Goal: Find contact information

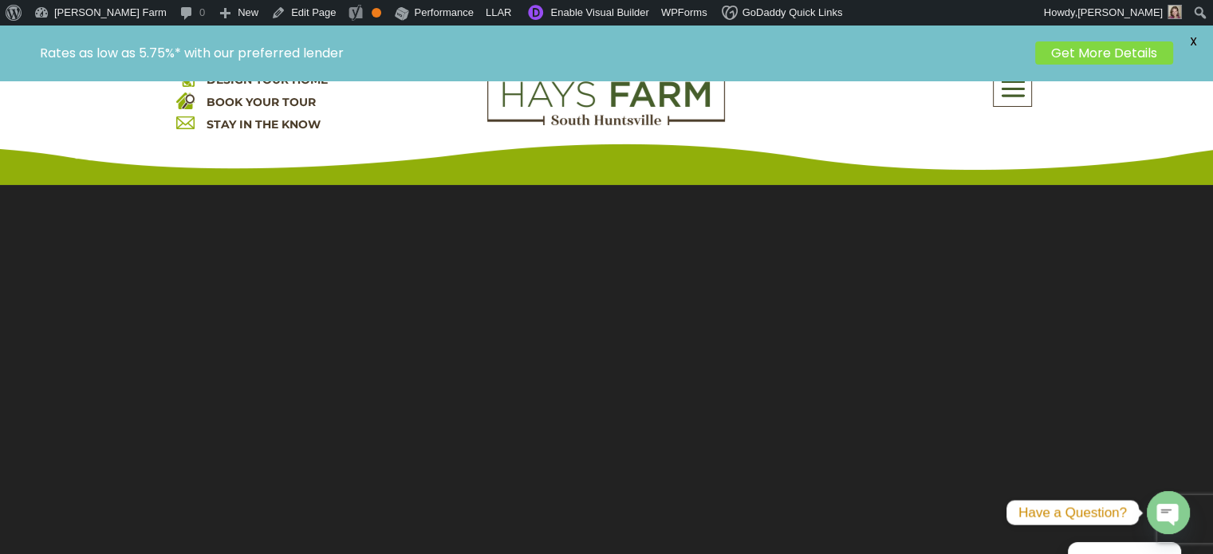
click at [1013, 97] on span at bounding box center [1011, 88] width 37 height 37
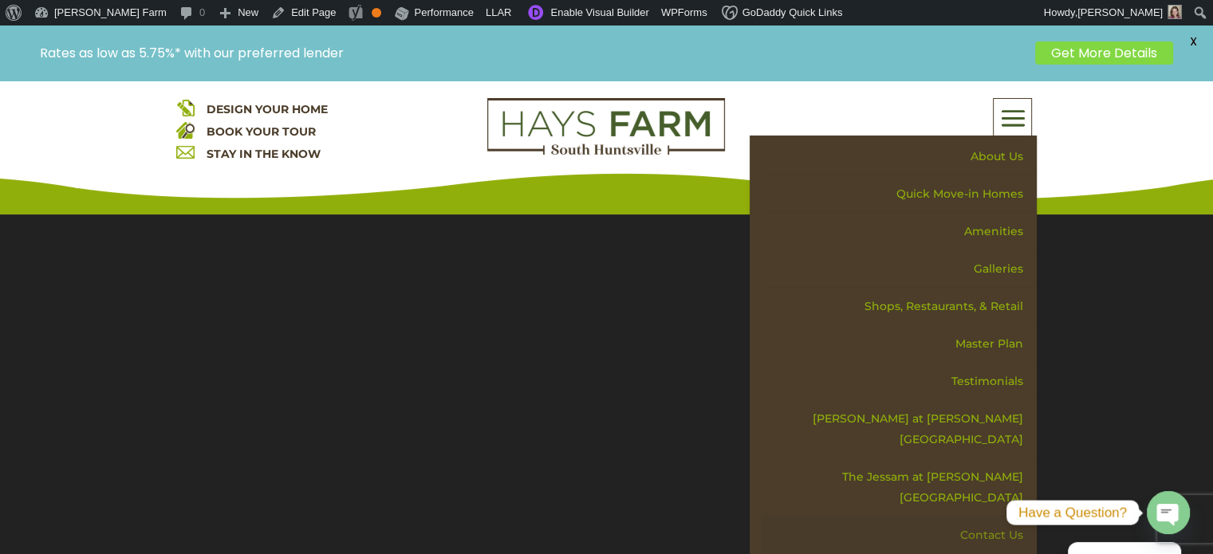
click at [979, 517] on link "Contact Us" at bounding box center [899, 535] width 276 height 37
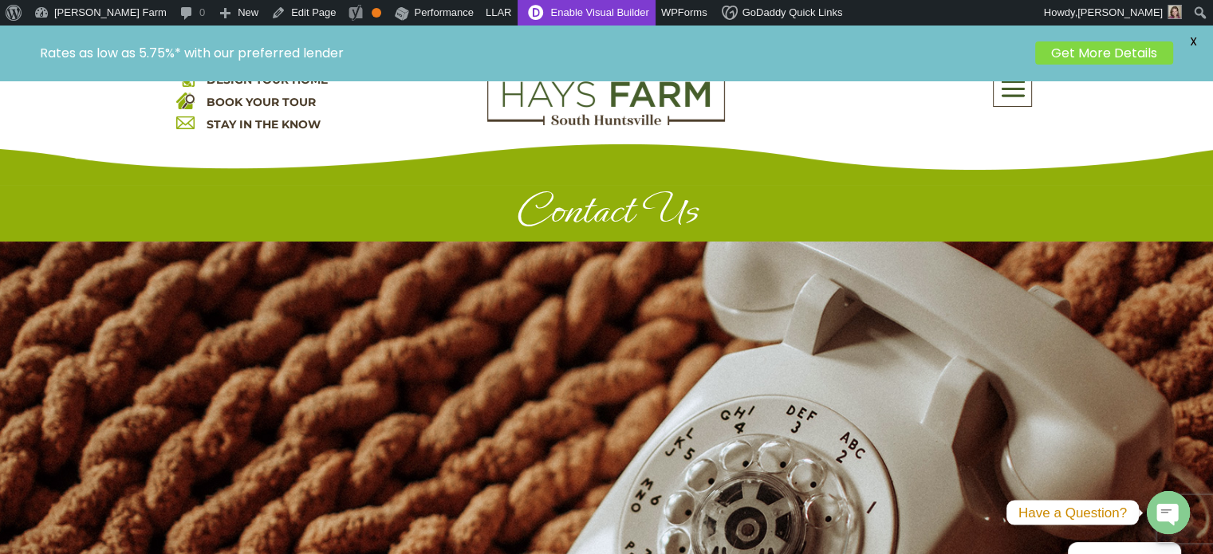
click at [517, 13] on link "Enable Visual Builder" at bounding box center [585, 13] width 137 height 26
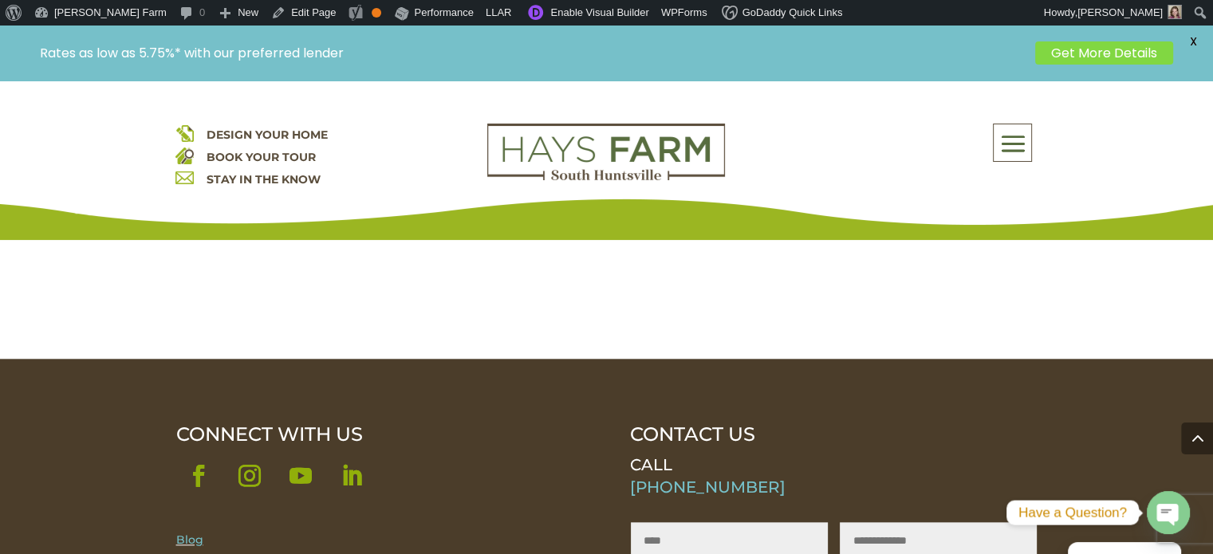
scroll to position [1595, 0]
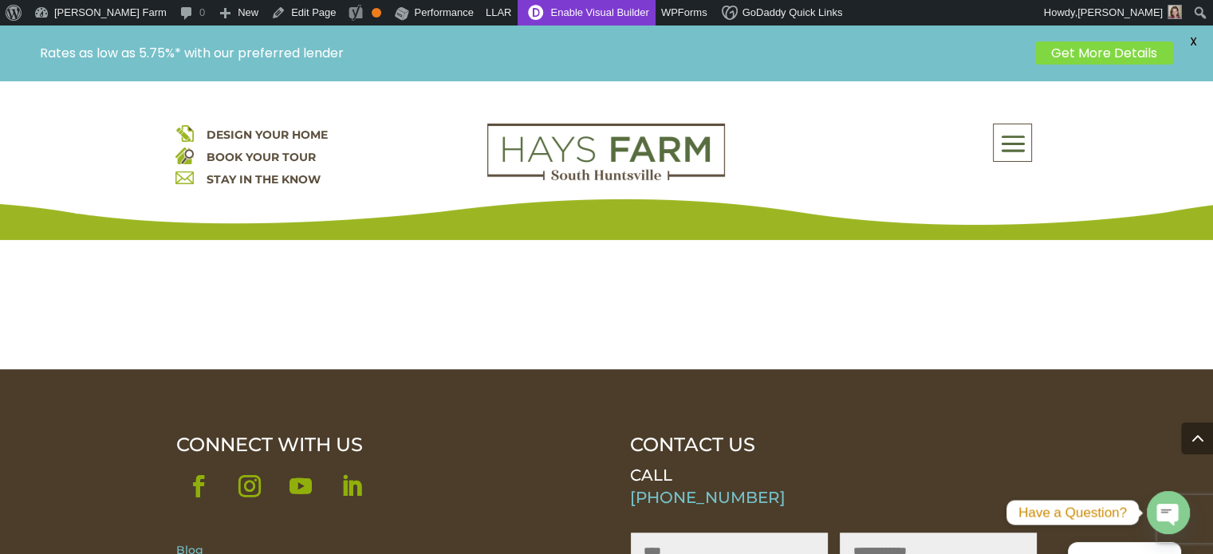
click at [522, 6] on link "Enable Visual Builder" at bounding box center [585, 13] width 137 height 26
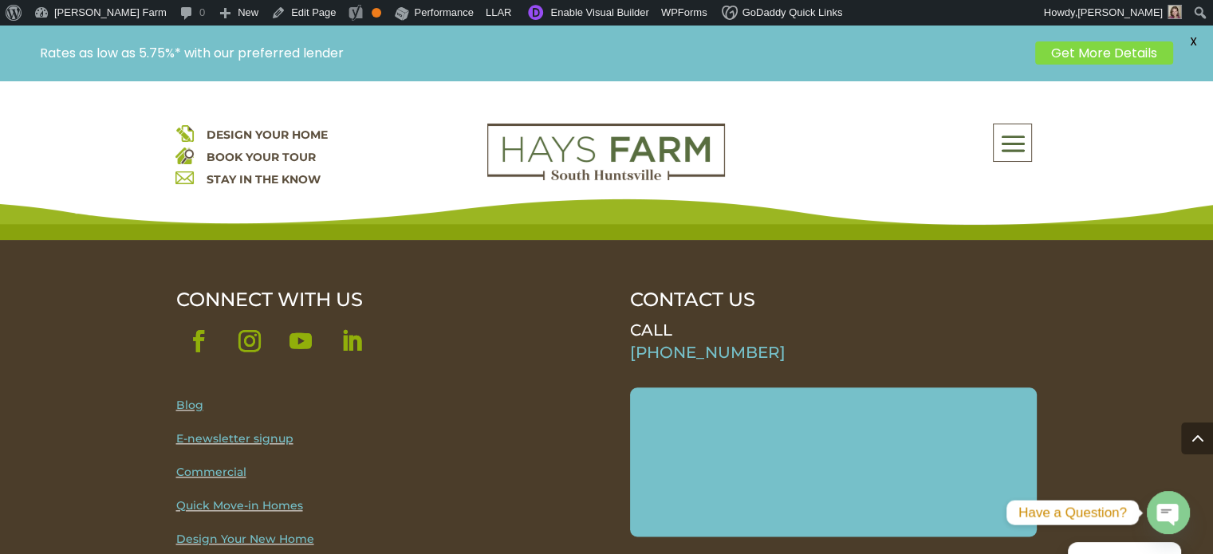
scroll to position [1834, 0]
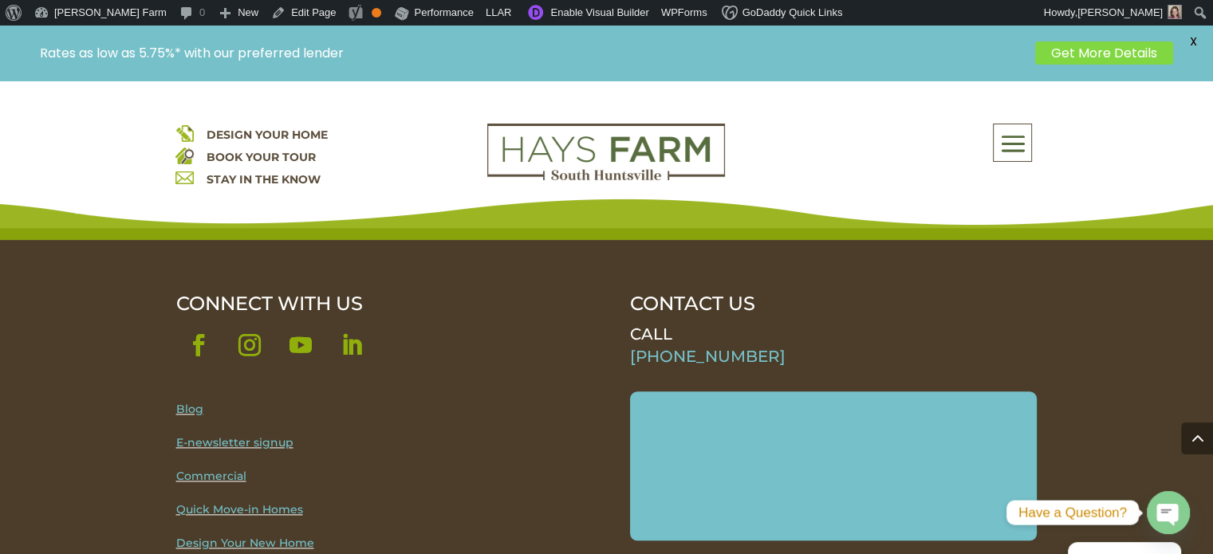
scroll to position [1674, 0]
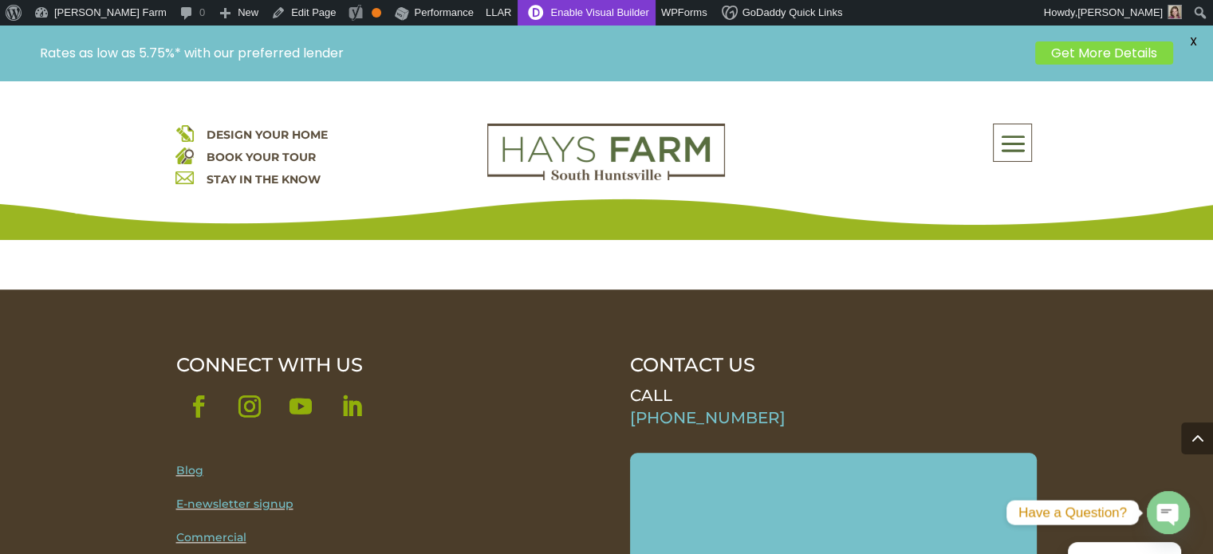
click at [517, 6] on link "Enable Visual Builder" at bounding box center [585, 13] width 137 height 26
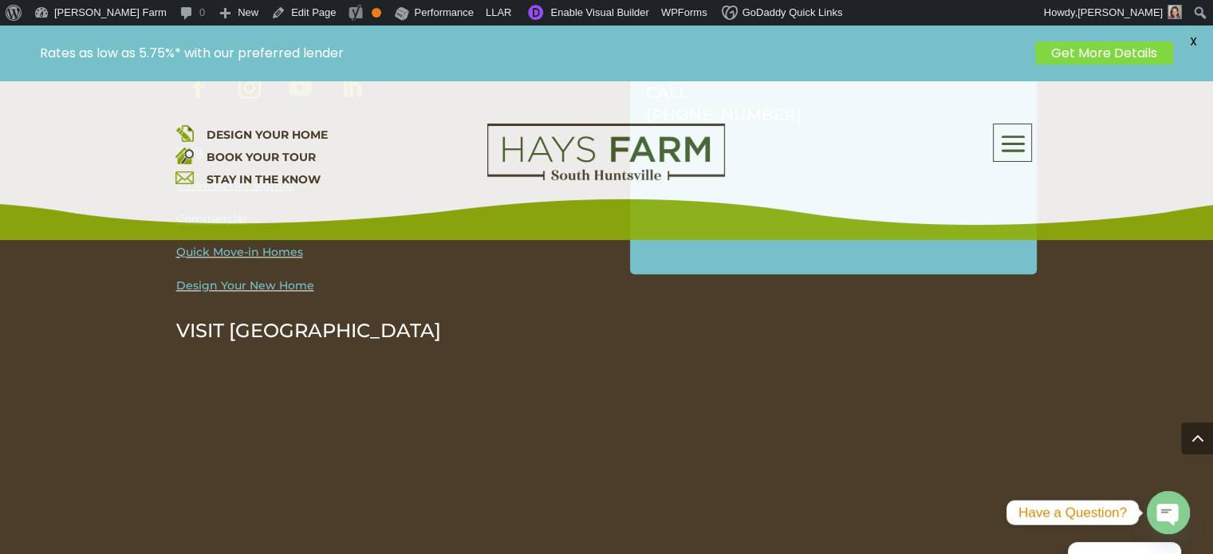
scroll to position [1754, 0]
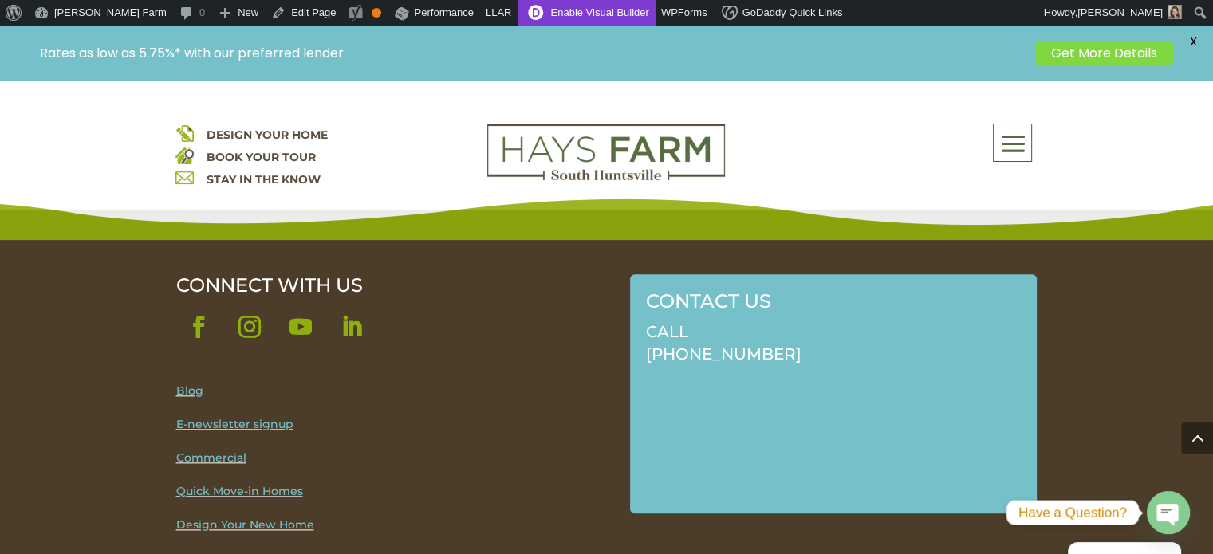
click at [517, 9] on link "Enable Visual Builder" at bounding box center [585, 13] width 137 height 26
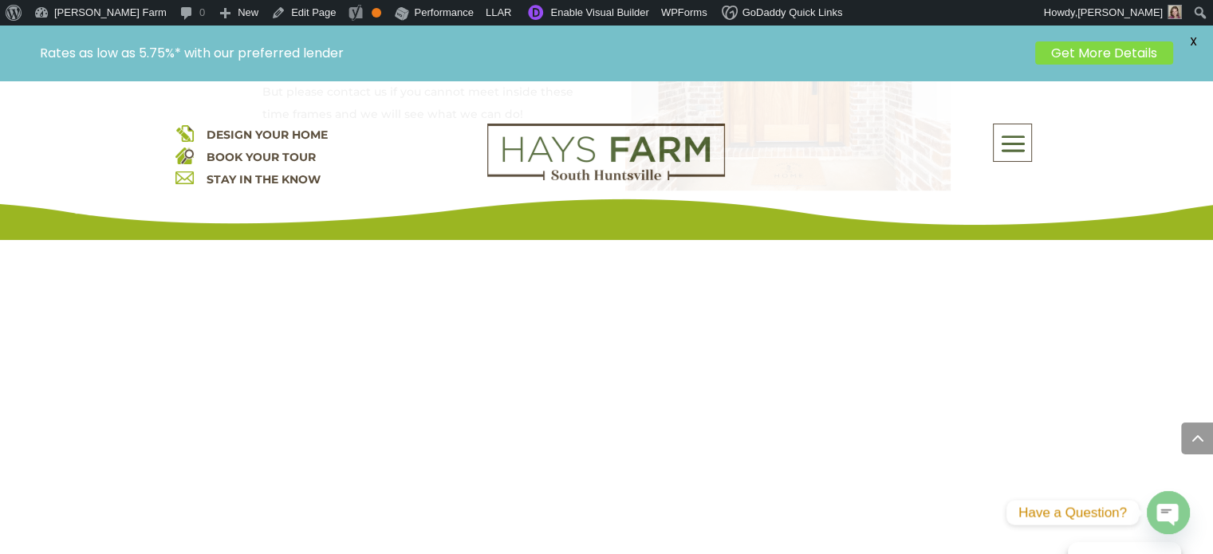
scroll to position [1674, 0]
